Goal: Task Accomplishment & Management: Use online tool/utility

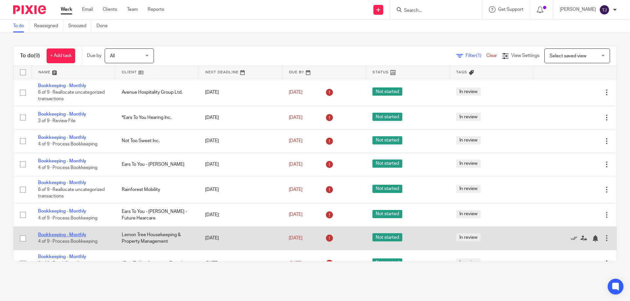
click at [61, 235] on link "Bookkeeping - Monthly" at bounding box center [62, 235] width 48 height 5
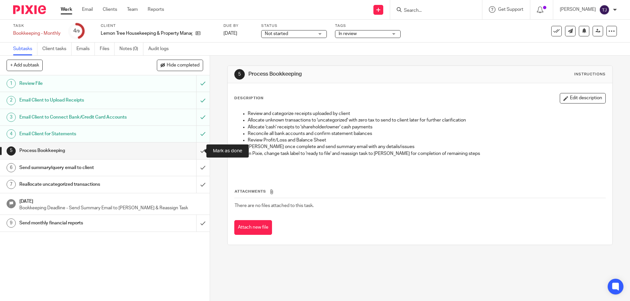
click at [197, 148] on input "submit" at bounding box center [105, 151] width 210 height 16
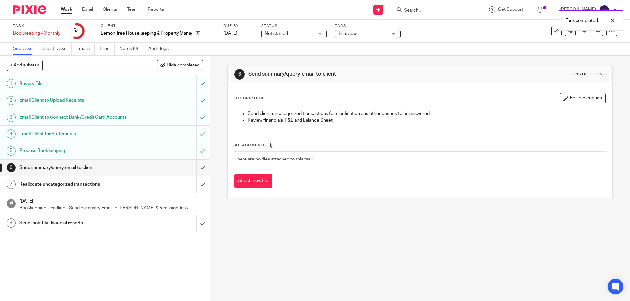
click at [195, 166] on input "submit" at bounding box center [105, 168] width 210 height 16
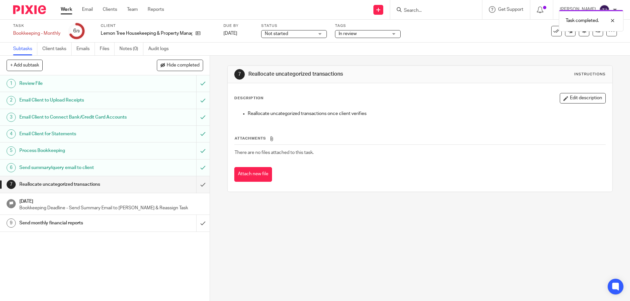
click at [33, 11] on img at bounding box center [29, 9] width 33 height 9
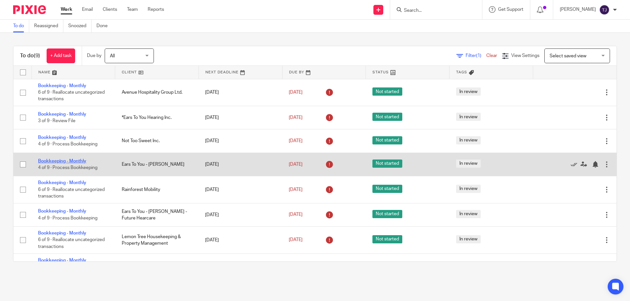
click at [66, 161] on link "Bookkeeping - Monthly" at bounding box center [62, 161] width 48 height 5
